Goal: Find specific page/section: Find specific page/section

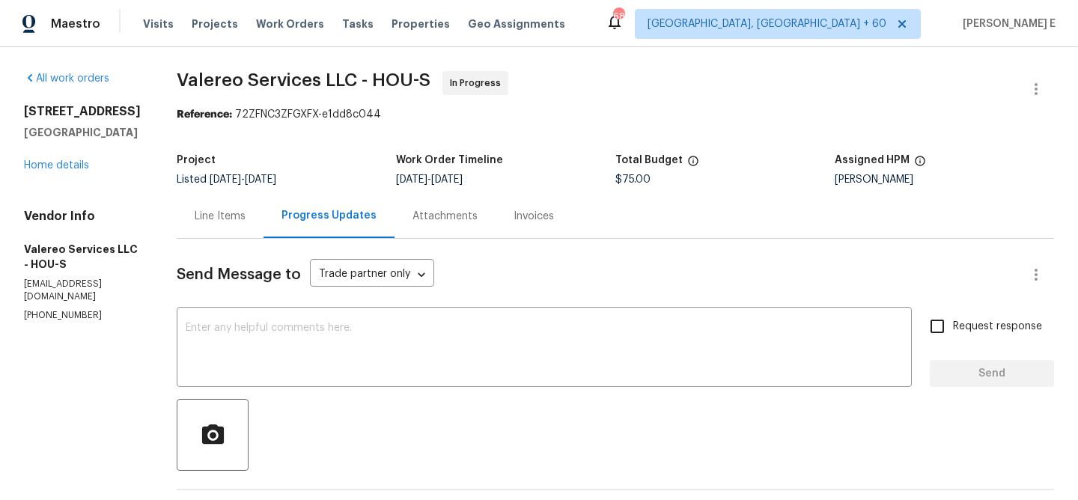
click at [205, 219] on div "Line Items" at bounding box center [220, 216] width 51 height 15
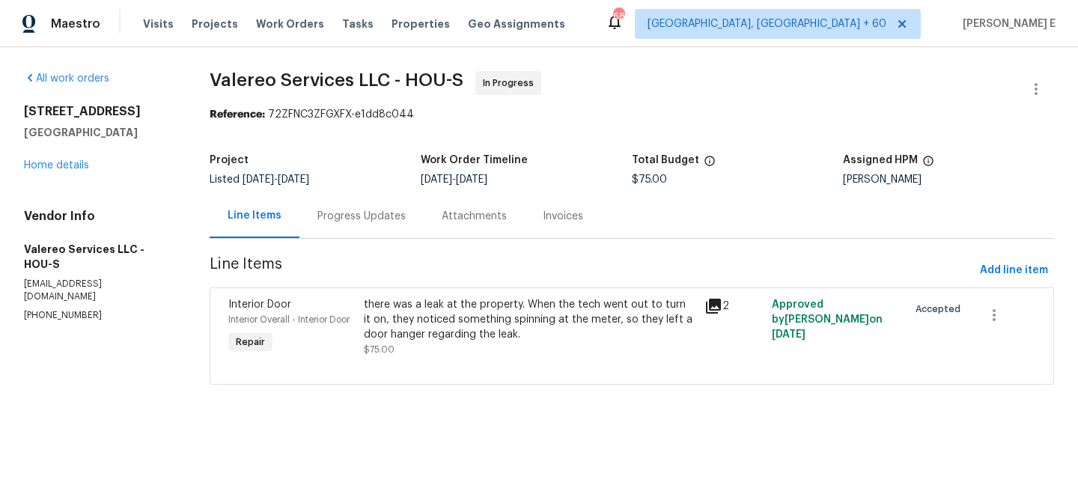
click at [713, 306] on icon at bounding box center [713, 306] width 15 height 15
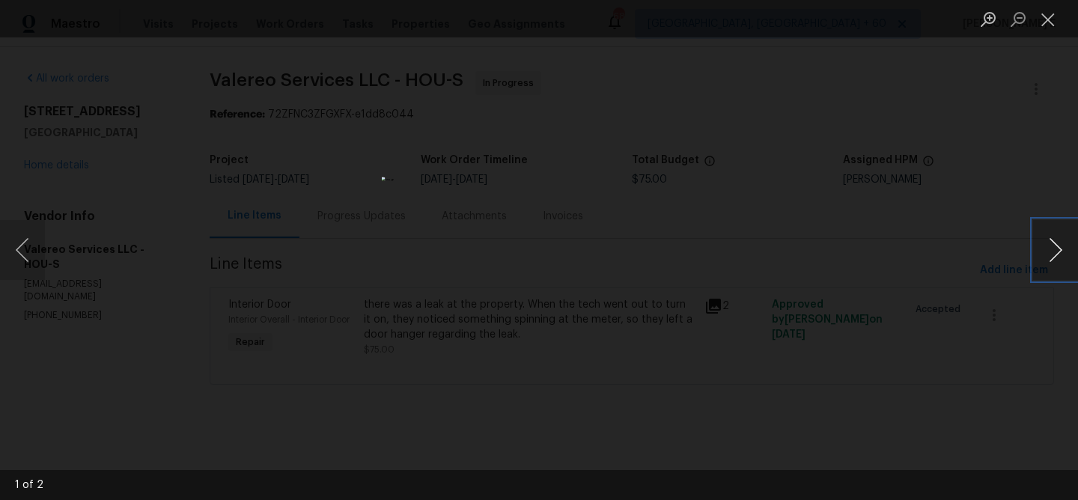
click at [1063, 249] on button "Next image" at bounding box center [1055, 250] width 45 height 60
click at [1057, 28] on button "Close lightbox" at bounding box center [1048, 19] width 30 height 26
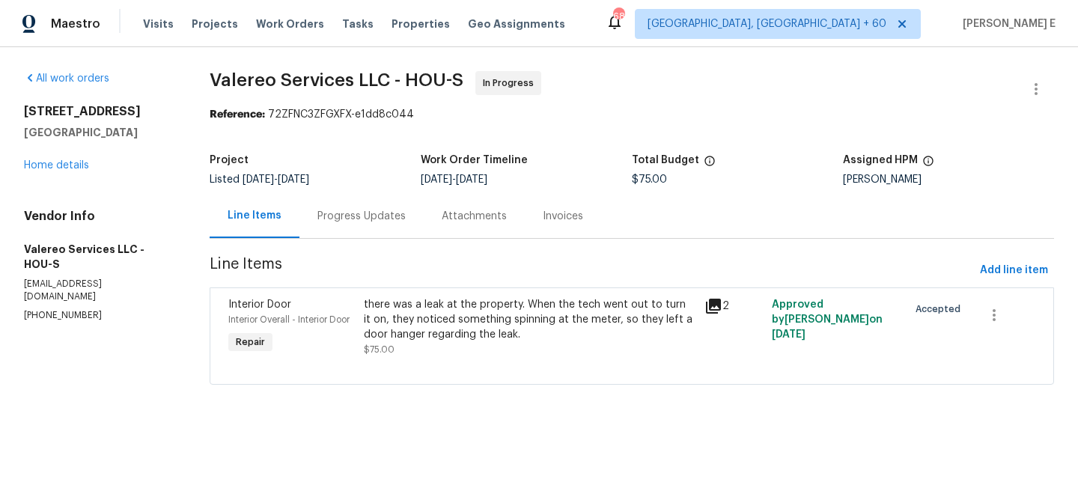
click at [368, 221] on div "Progress Updates" at bounding box center [361, 216] width 88 height 15
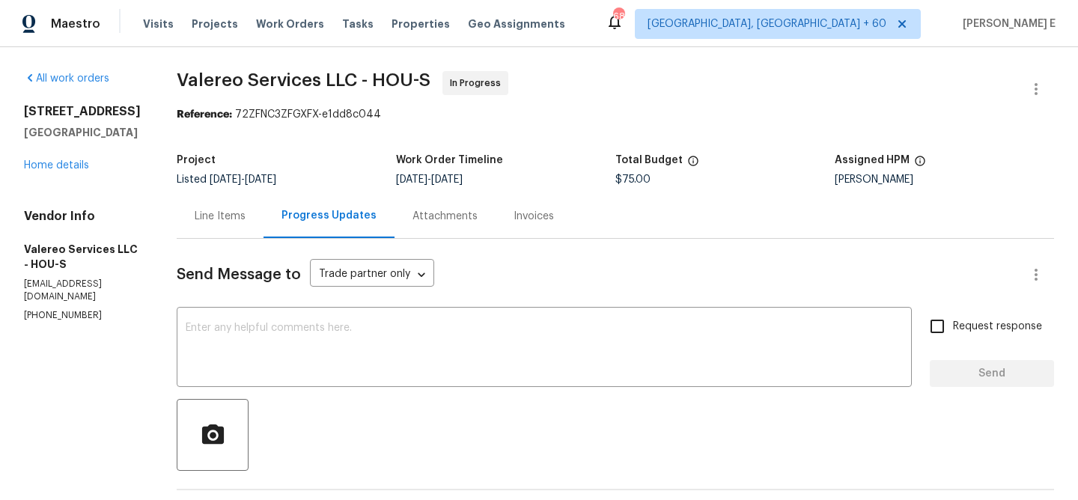
drag, startPoint x: 137, startPoint y: 134, endPoint x: 23, endPoint y: 117, distance: 115.1
copy div "3403 Satin Leaf Ln Richmond, TX 77469"
click at [216, 209] on div "Line Items" at bounding box center [220, 216] width 51 height 15
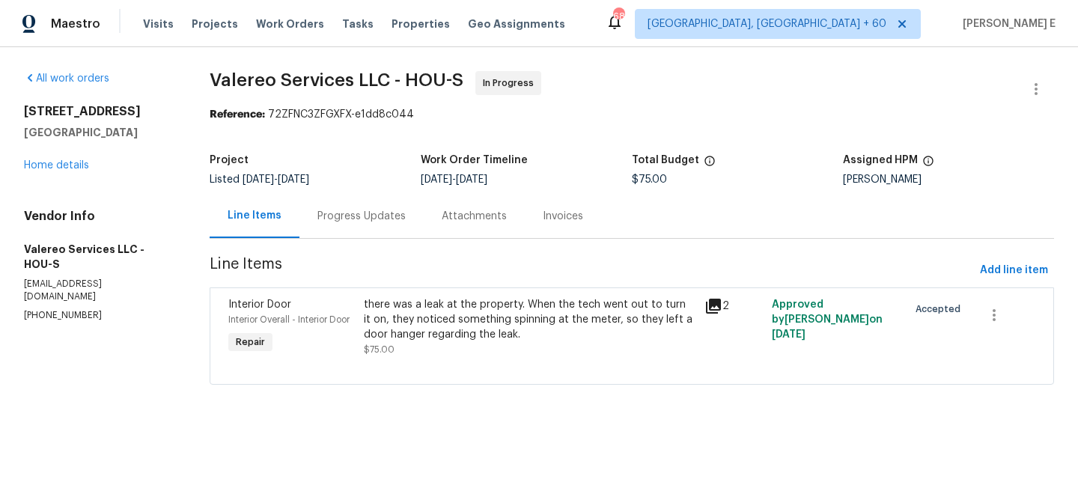
drag, startPoint x: 25, startPoint y: 111, endPoint x: 141, endPoint y: 129, distance: 117.4
click at [141, 129] on div "3403 Satin Leaf Ln Richmond, TX 77469" at bounding box center [99, 122] width 150 height 36
click at [140, 374] on section "All work orders 3403 Satin Leaf Ln Richmond, TX 77469 Home details Vendor Info …" at bounding box center [99, 237] width 150 height 332
drag, startPoint x: 132, startPoint y: 129, endPoint x: 27, endPoint y: 112, distance: 106.3
click at [27, 112] on div "[STREET_ADDRESS]" at bounding box center [99, 122] width 150 height 36
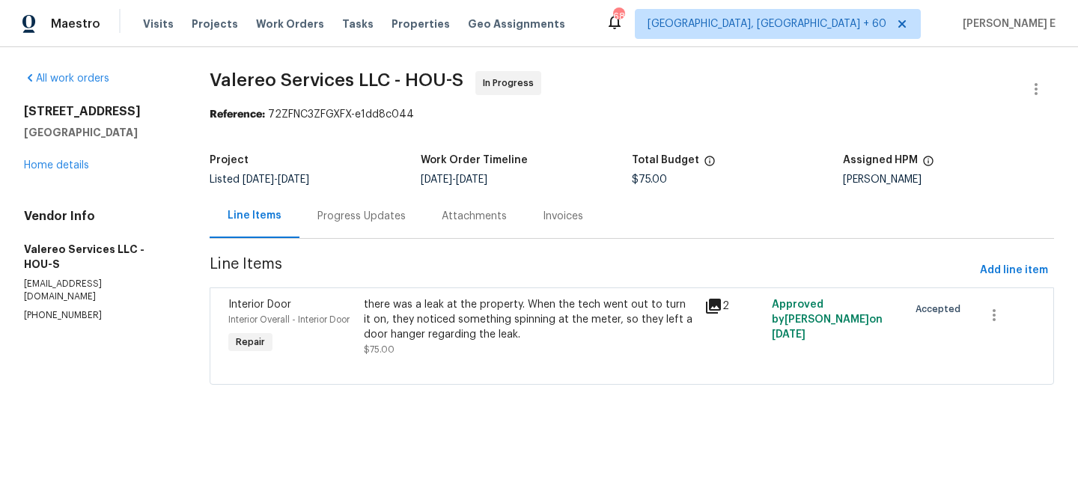
copy div "[STREET_ADDRESS]"
